Goal: Information Seeking & Learning: Find specific fact

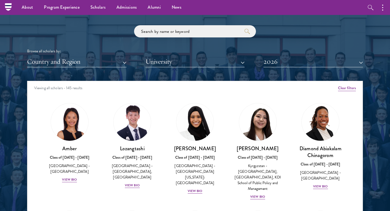
scroll to position [629, 0]
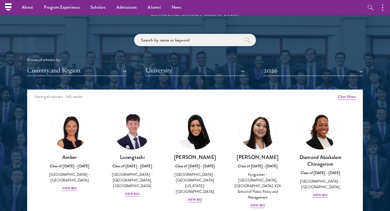
click at [168, 39] on input "search" at bounding box center [195, 40] width 122 height 12
type input "[PERSON_NAME]"
click button "submit" at bounding box center [0, 0] width 0 height 0
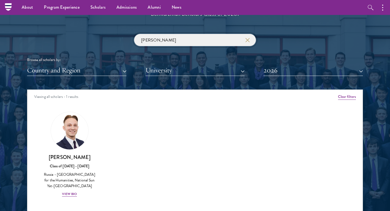
click at [144, 40] on input "[PERSON_NAME]" at bounding box center [195, 40] width 122 height 12
click at [116, 69] on button "Country and Region" at bounding box center [76, 70] width 99 height 11
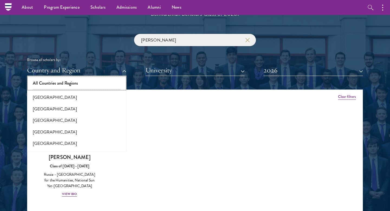
click at [57, 82] on button "All Countries and Regions" at bounding box center [77, 82] width 96 height 11
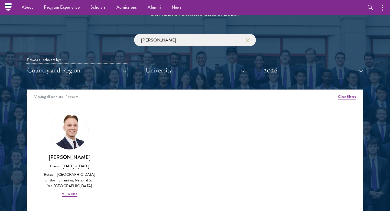
click at [56, 74] on button "Country and Region" at bounding box center [76, 70] width 99 height 11
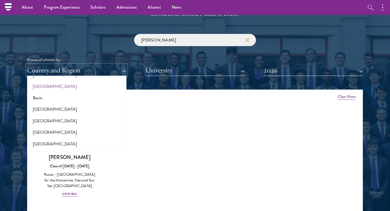
scroll to position [103, 0]
click at [40, 132] on button "[GEOGRAPHIC_DATA]" at bounding box center [77, 132] width 96 height 11
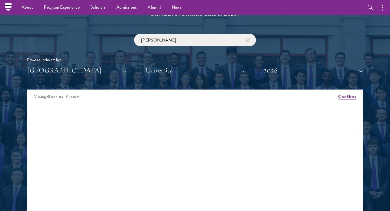
click at [248, 42] on button "button" at bounding box center [246, 39] width 5 height 5
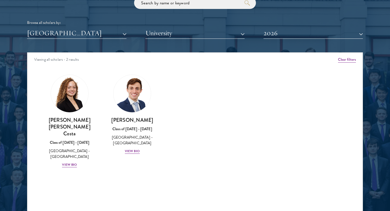
scroll to position [666, 0]
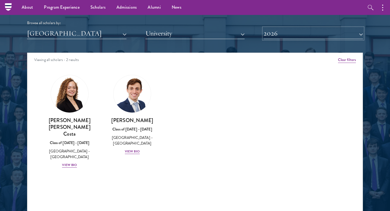
click at [351, 32] on button "2026" at bounding box center [312, 33] width 99 height 11
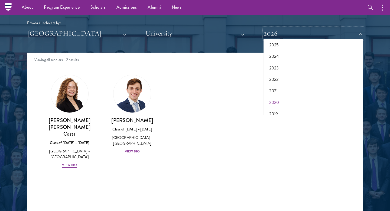
scroll to position [0, 0]
click at [273, 47] on button "All Years" at bounding box center [313, 46] width 96 height 11
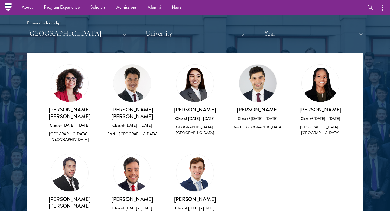
scroll to position [132, 0]
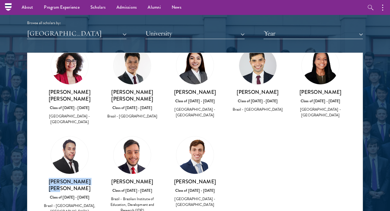
drag, startPoint x: 50, startPoint y: 163, endPoint x: 96, endPoint y: 164, distance: 46.5
click at [96, 164] on div "[PERSON_NAME] [PERSON_NAME] Class of [DATE] - [DATE] [GEOGRAPHIC_DATA] - [GEOGR…" at bounding box center [69, 174] width 63 height 89
copy h3 "[PERSON_NAME] [PERSON_NAME]"
click at [61, 202] on div "Brazil - [GEOGRAPHIC_DATA], [GEOGRAPHIC_DATA]" at bounding box center [70, 207] width 52 height 11
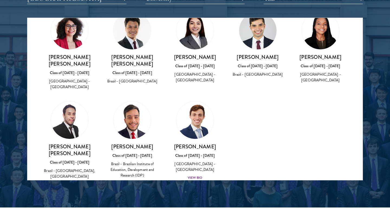
scroll to position [702, 0]
